Goal: Task Accomplishment & Management: Manage account settings

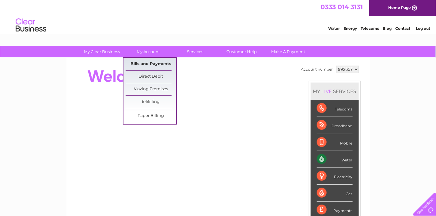
click at [148, 60] on link "Bills and Payments" at bounding box center [151, 64] width 51 height 12
click at [146, 63] on link "Bills and Payments" at bounding box center [151, 64] width 51 height 12
click at [147, 62] on link "Bills and Payments" at bounding box center [151, 64] width 51 height 12
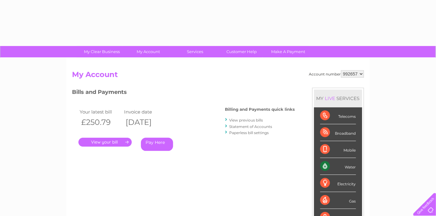
click at [102, 139] on link "." at bounding box center [104, 142] width 53 height 9
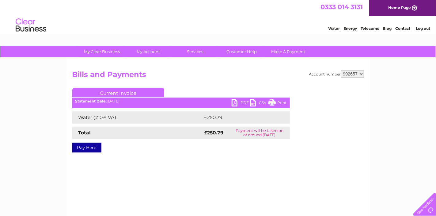
click at [237, 100] on link "PDF" at bounding box center [241, 103] width 18 height 9
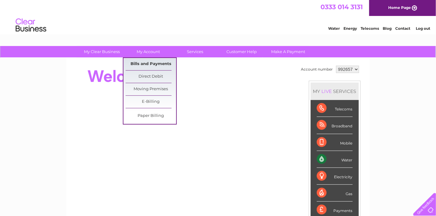
click at [147, 63] on link "Bills and Payments" at bounding box center [151, 64] width 51 height 12
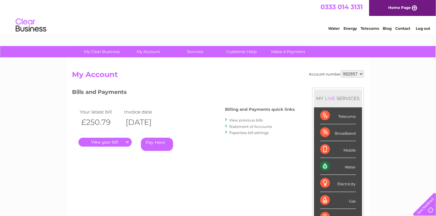
click at [104, 141] on link "." at bounding box center [104, 142] width 53 height 9
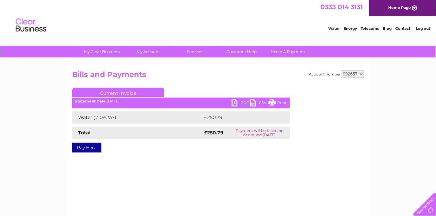
click at [236, 101] on link "PDF" at bounding box center [241, 103] width 18 height 9
click at [421, 25] on li "Log out" at bounding box center [423, 29] width 18 height 8
click at [422, 28] on link "Log out" at bounding box center [423, 28] width 14 height 5
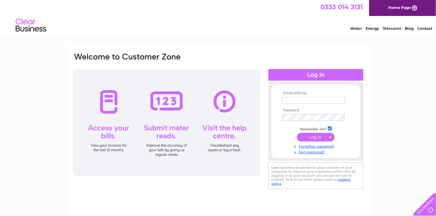
click at [289, 101] on input "text" at bounding box center [313, 100] width 63 height 7
type input "[PERSON_NAME][EMAIL_ADDRESS][DOMAIN_NAME]"
click at [319, 137] on input "submit" at bounding box center [316, 137] width 38 height 9
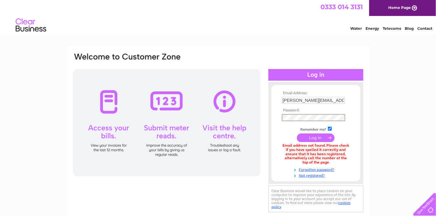
click at [323, 137] on input "submit" at bounding box center [316, 137] width 38 height 9
drag, startPoint x: 325, startPoint y: 100, endPoint x: 287, endPoint y: 105, distance: 38.3
click at [287, 105] on td "[PERSON_NAME][EMAIL_ADDRESS][DOMAIN_NAME]" at bounding box center [315, 100] width 71 height 10
type input "s"
type input "[EMAIL_ADDRESS][DOMAIN_NAME]"
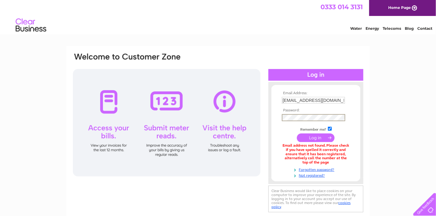
click at [297, 133] on input "submit" at bounding box center [316, 137] width 38 height 9
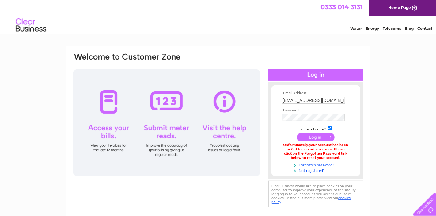
click at [317, 164] on link "Forgotten password?" at bounding box center [317, 164] width 70 height 6
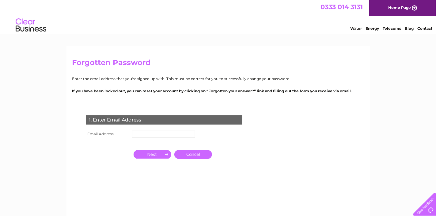
click at [146, 133] on input "text" at bounding box center [163, 134] width 63 height 7
type input "[EMAIL_ADDRESS][DOMAIN_NAME]"
click at [154, 155] on input "button" at bounding box center [153, 154] width 38 height 9
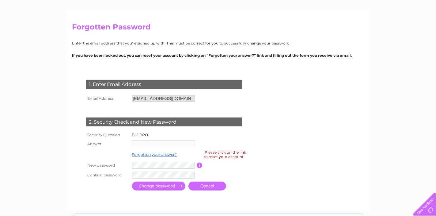
scroll to position [46, 0]
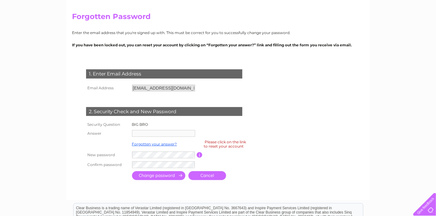
click at [137, 128] on td at bounding box center [164, 133] width 66 height 10
click at [216, 146] on div "Please click on the link to reset your account" at bounding box center [225, 143] width 42 height 11
drag, startPoint x: 239, startPoint y: 147, endPoint x: 235, endPoint y: 150, distance: 5.1
click at [239, 147] on div "Please click on the link to reset your account" at bounding box center [225, 143] width 42 height 11
click at [165, 144] on link "Forgotten your answer?" at bounding box center [154, 144] width 45 height 5
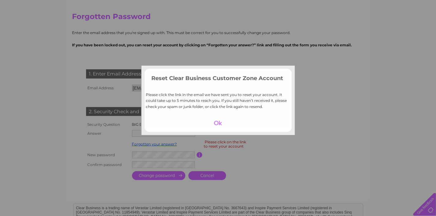
click at [220, 123] on div at bounding box center [218, 123] width 38 height 9
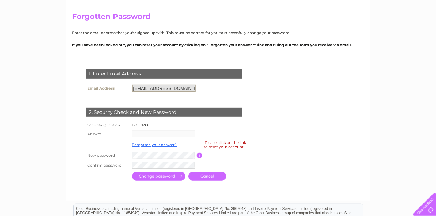
click at [161, 88] on input "accounts@aegyms.com" at bounding box center [164, 88] width 64 height 7
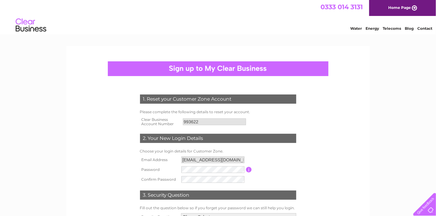
click at [176, 180] on th "Confirm Password" at bounding box center [159, 179] width 42 height 10
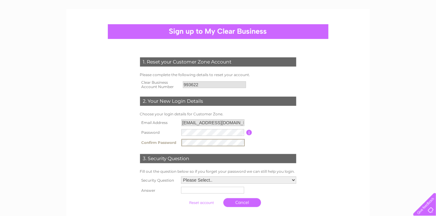
scroll to position [46, 0]
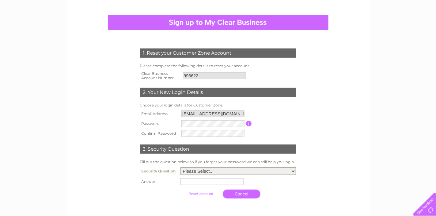
click at [191, 169] on select "Please Select.. In what town or city was your first job? In what town or city d…" at bounding box center [238, 171] width 116 height 8
click at [214, 171] on select "Please Select.. In what town or city was your first job? In what town or city d…" at bounding box center [238, 171] width 116 height 8
click at [184, 171] on select "Please Select.. In what town or city was your first job? In what town or city d…" at bounding box center [238, 171] width 116 height 8
click at [184, 170] on select "Please Select.. In what town or city was your first job? In what town or city d…" at bounding box center [238, 171] width 116 height 8
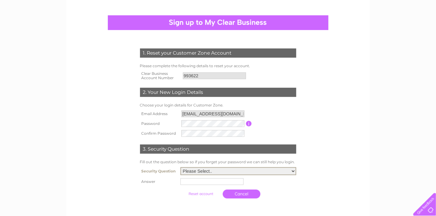
click at [232, 172] on select "Please Select.. In what town or city was your first job? In what town or city d…" at bounding box center [238, 171] width 116 height 8
click at [231, 172] on select "Please Select.. In what town or city was your first job? In what town or city d…" at bounding box center [238, 171] width 116 height 8
select select "3"
click at [180, 168] on select "Please Select.. In what town or city was your first job? In what town or city d…" at bounding box center [238, 171] width 116 height 8
click at [189, 182] on input "text" at bounding box center [213, 180] width 64 height 7
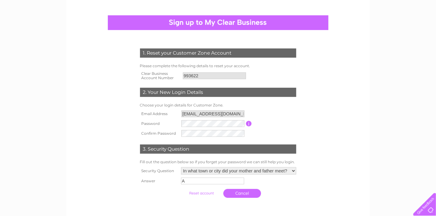
click at [196, 183] on input "A" at bounding box center [212, 180] width 63 height 7
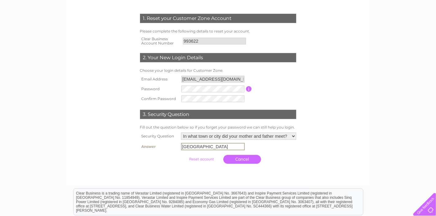
scroll to position [92, 0]
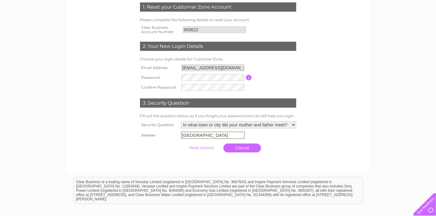
type input "Aberdeen"
click at [202, 147] on input "submit" at bounding box center [202, 147] width 38 height 9
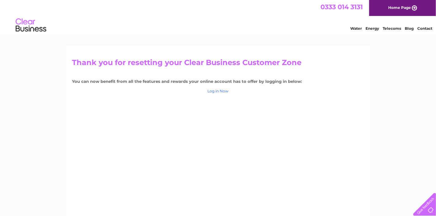
click at [215, 92] on link "Log in Now" at bounding box center [217, 91] width 21 height 5
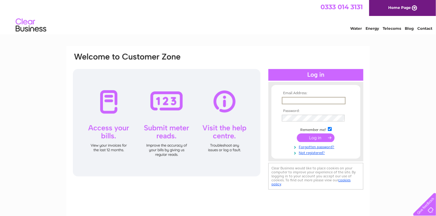
click at [291, 101] on input "text" at bounding box center [314, 100] width 64 height 7
type input "[EMAIL_ADDRESS][DOMAIN_NAME]"
click at [317, 138] on input "submit" at bounding box center [316, 137] width 38 height 9
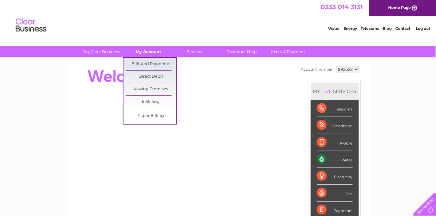
click at [142, 54] on link "My Account" at bounding box center [148, 51] width 51 height 11
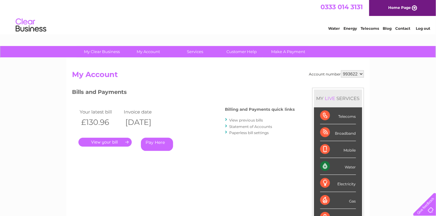
click at [111, 140] on link "." at bounding box center [104, 142] width 53 height 9
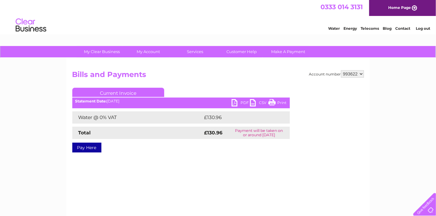
click at [233, 102] on link "PDF" at bounding box center [241, 103] width 18 height 9
click at [422, 27] on link "Log out" at bounding box center [423, 28] width 14 height 5
